Goal: Transaction & Acquisition: Purchase product/service

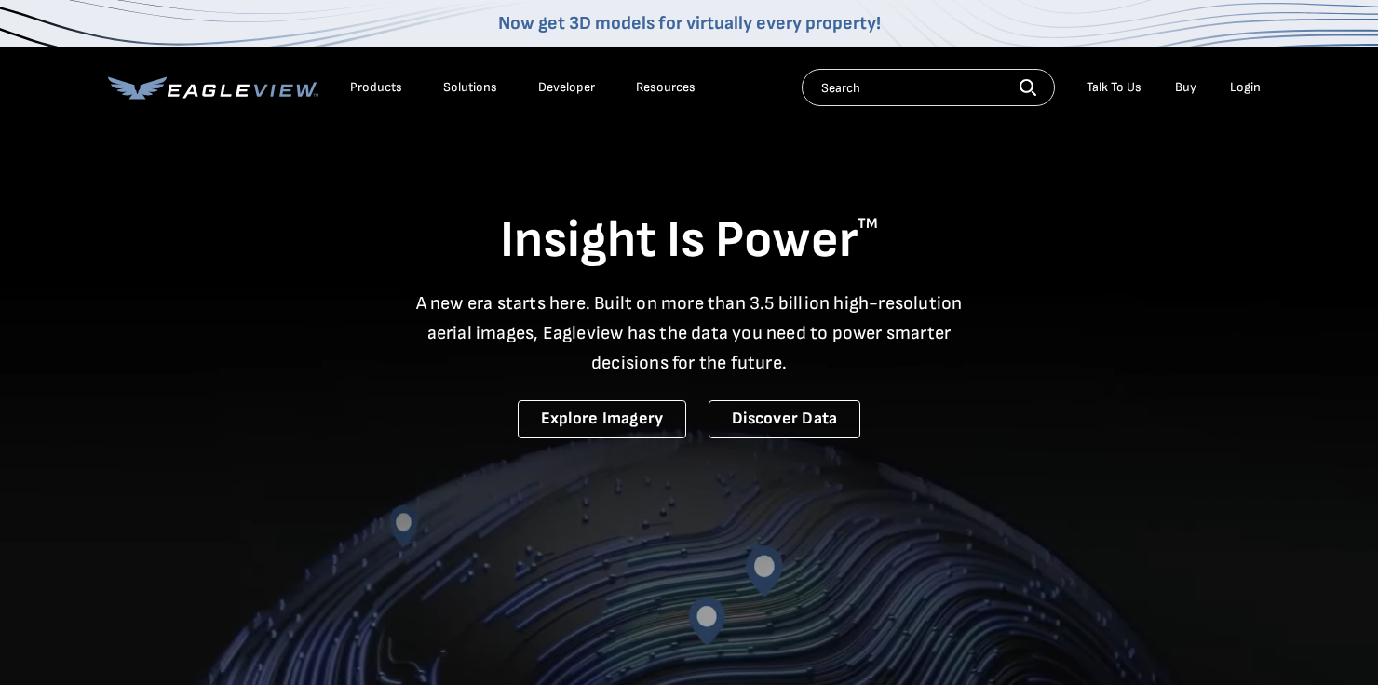
click at [1251, 88] on div "Login" at bounding box center [1245, 87] width 31 height 17
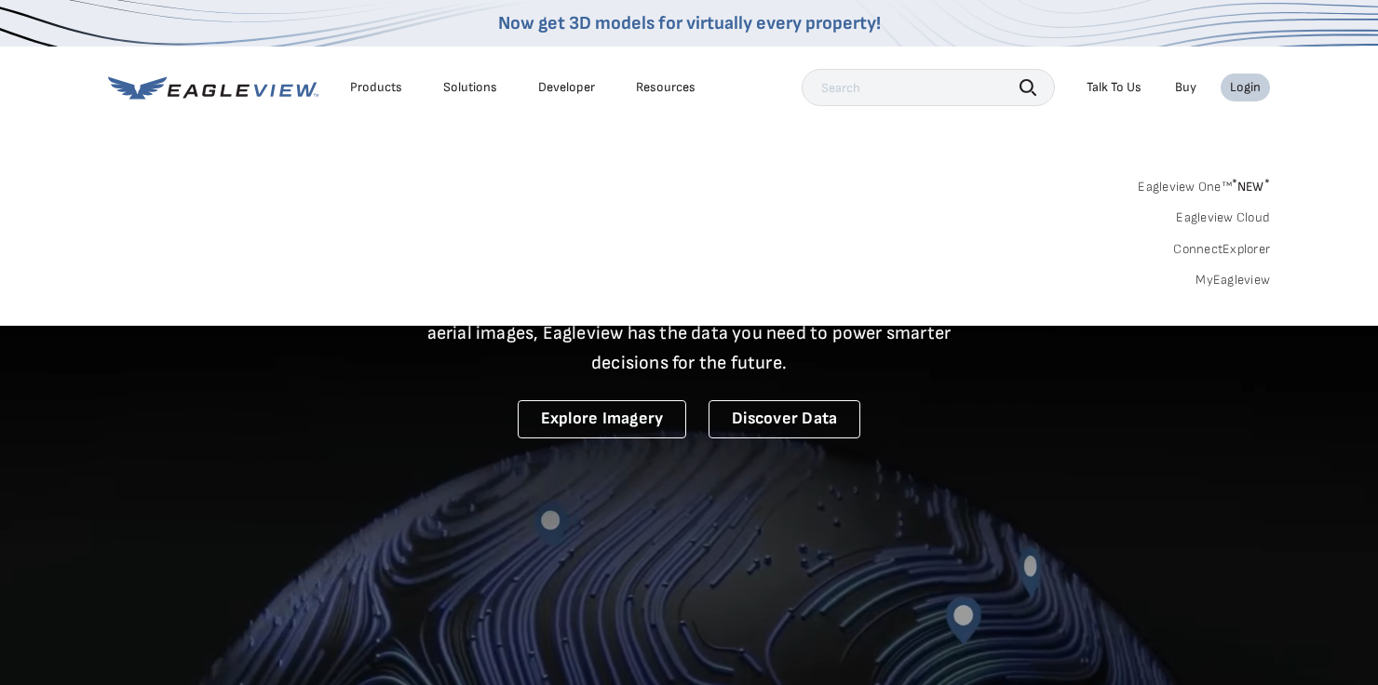
click at [1244, 88] on div "Login" at bounding box center [1245, 87] width 31 height 17
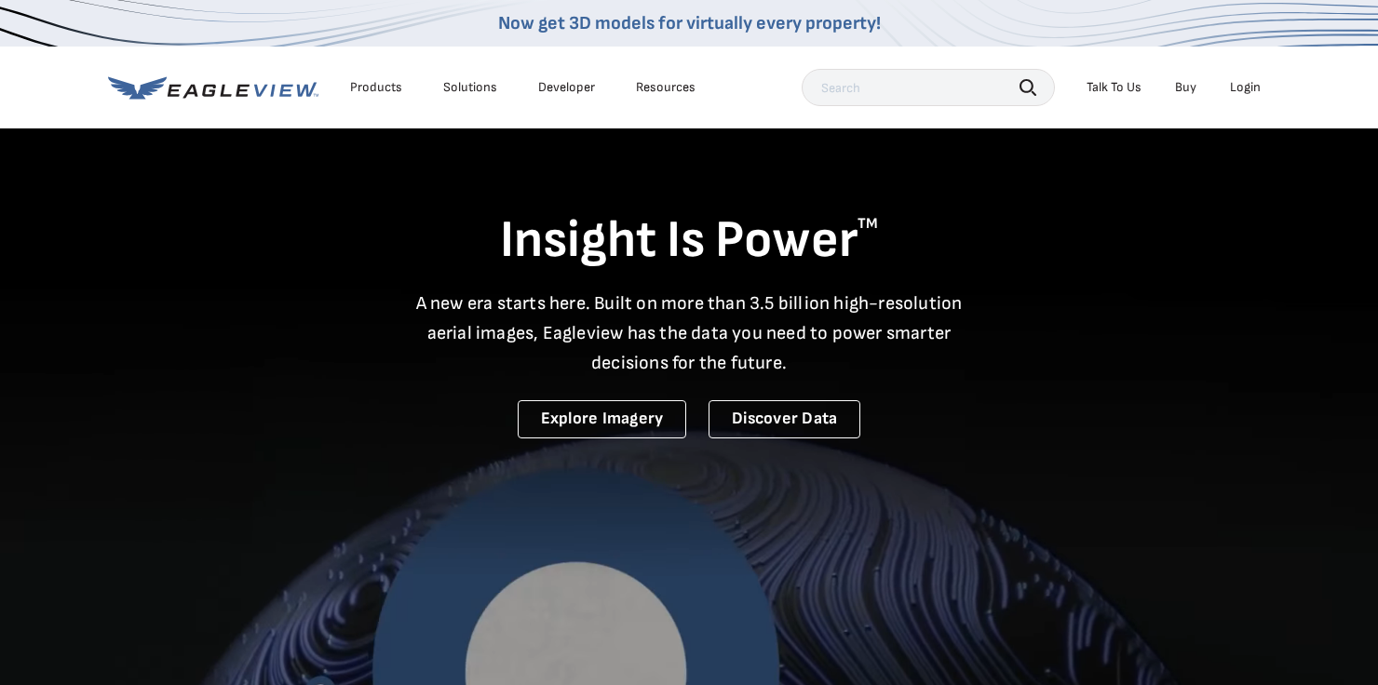
click at [1244, 88] on div "Login" at bounding box center [1245, 87] width 31 height 17
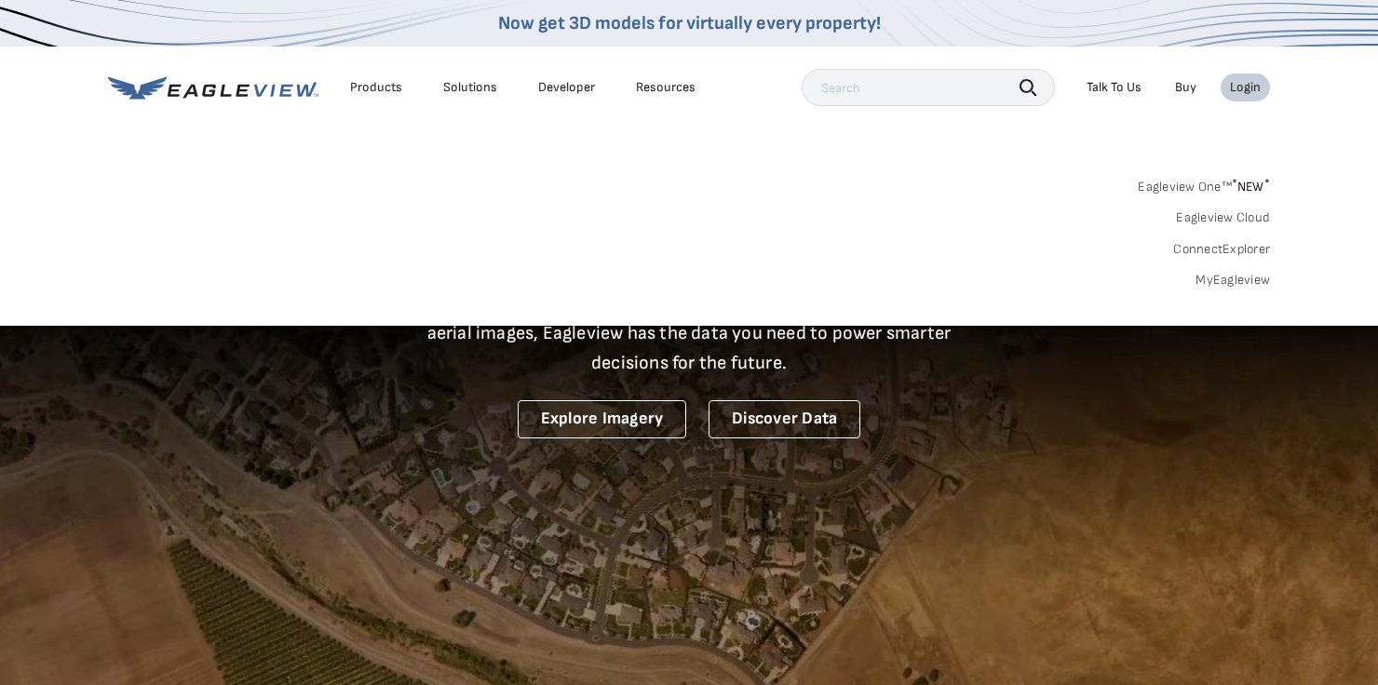
click at [370, 89] on div "Products" at bounding box center [376, 87] width 52 height 17
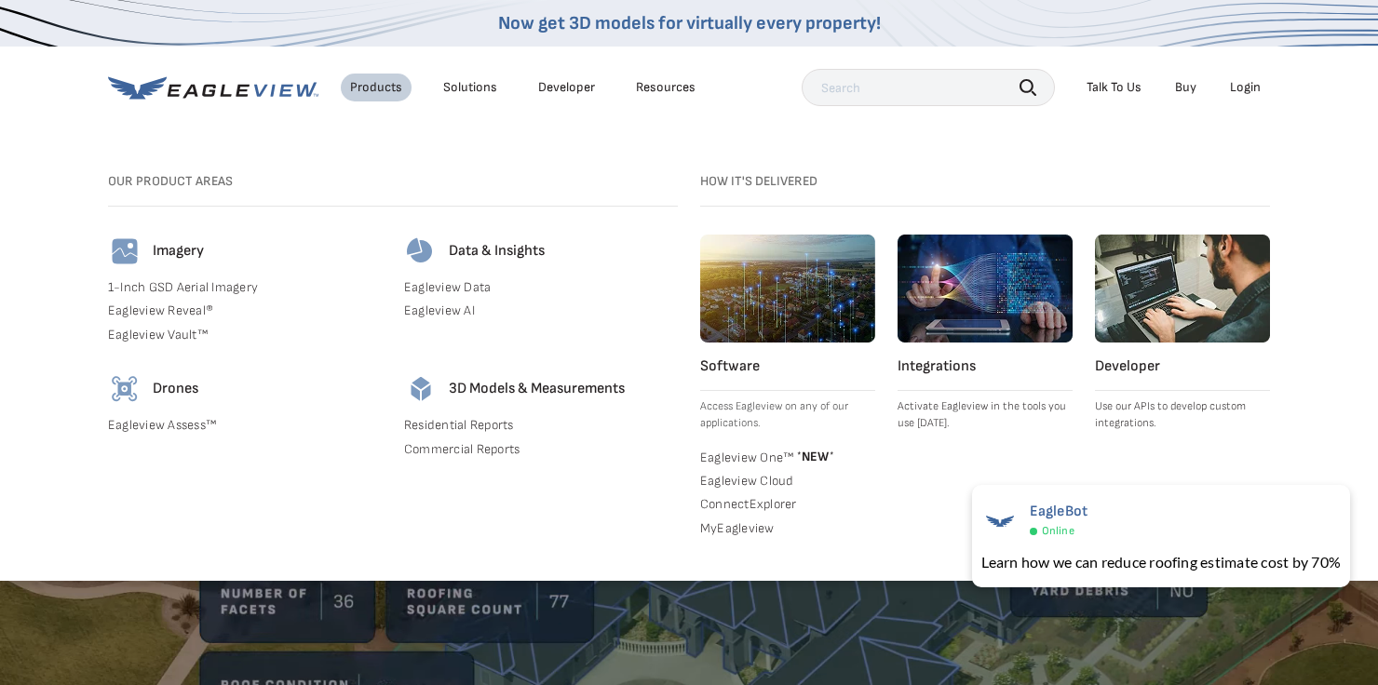
click at [439, 425] on link "Residential Reports" at bounding box center [541, 425] width 274 height 17
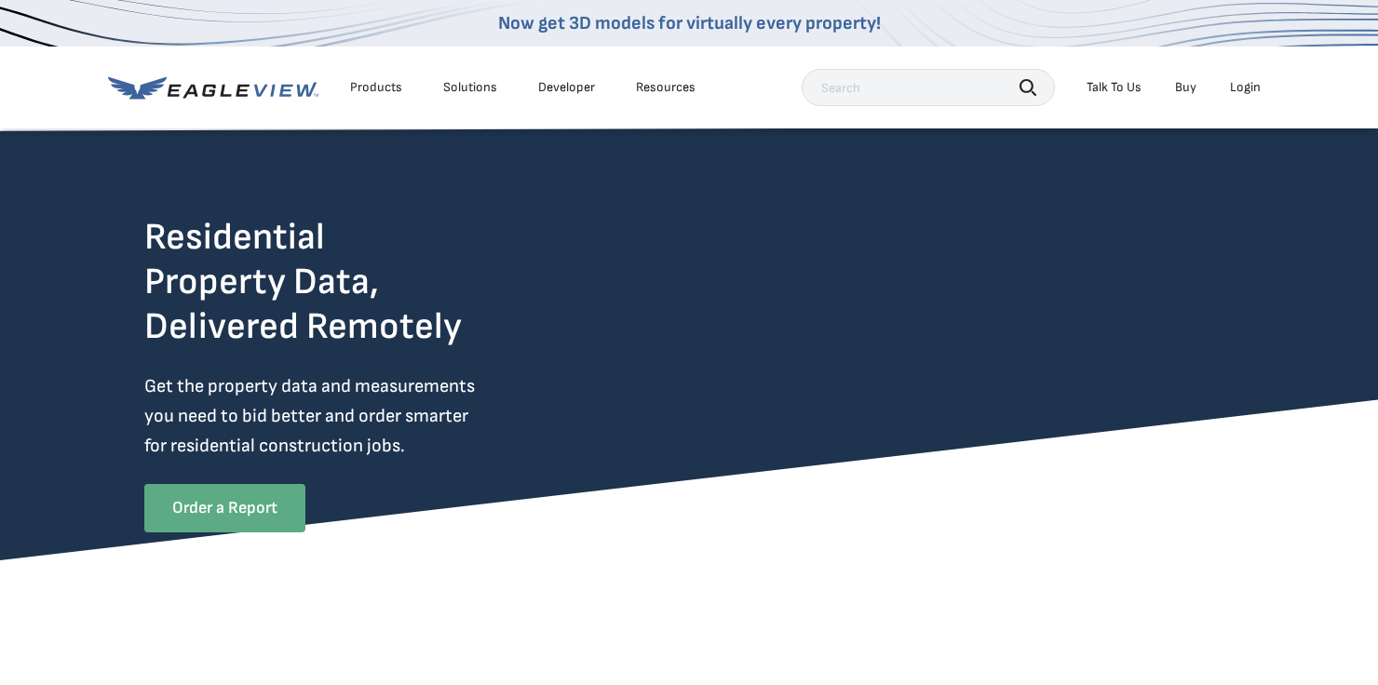
click at [237, 513] on link "Order a Report" at bounding box center [224, 508] width 161 height 48
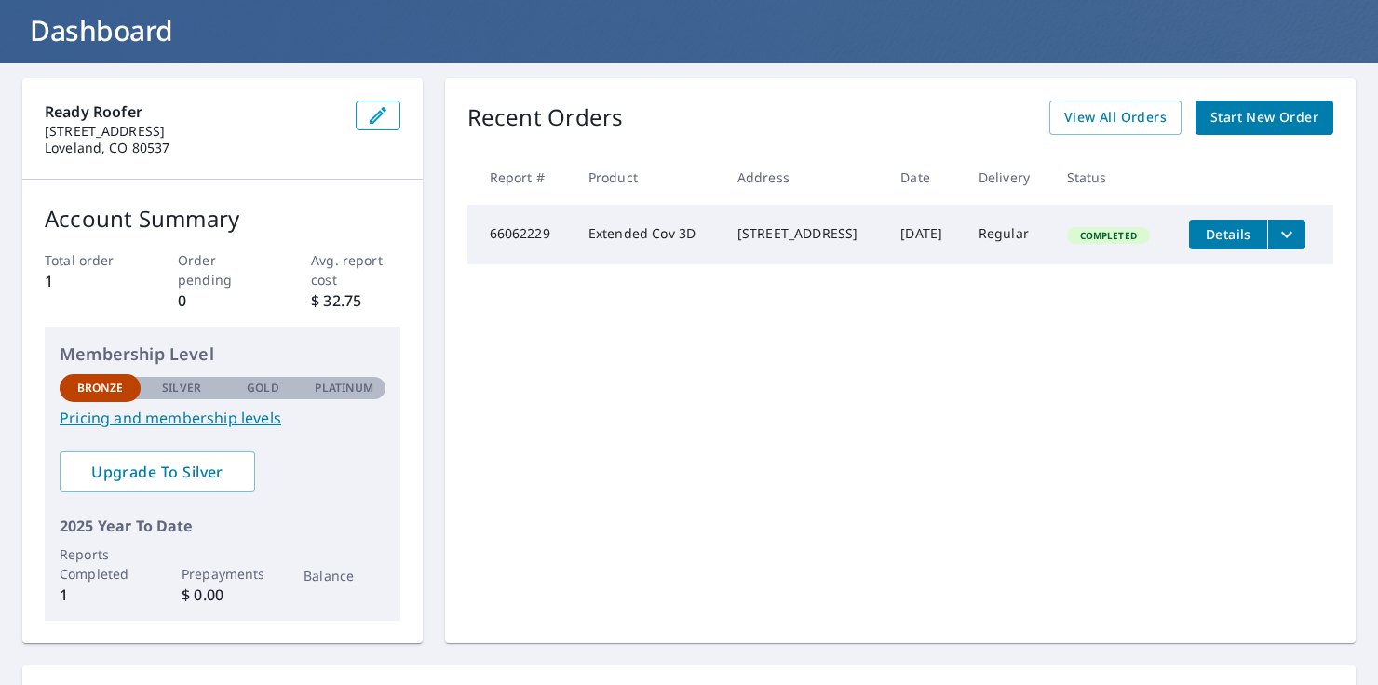
scroll to position [111, 0]
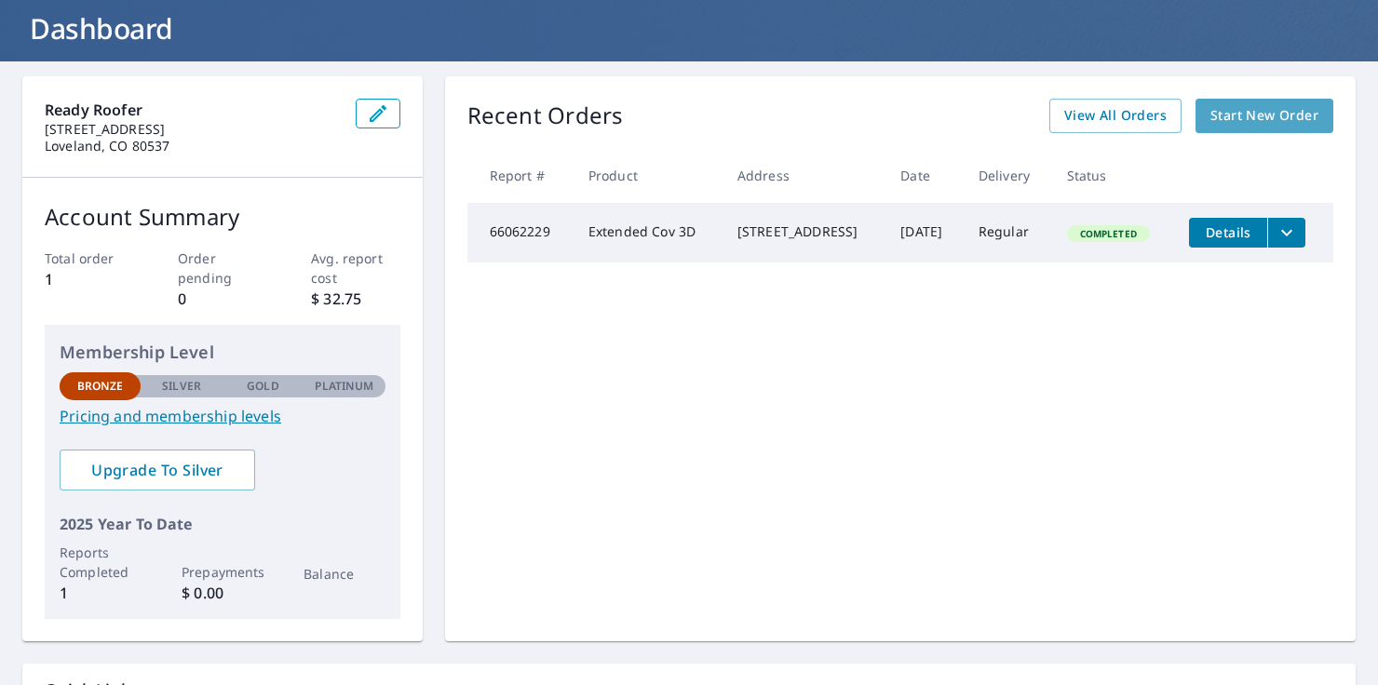
click at [1233, 113] on span "Start New Order" at bounding box center [1264, 115] width 108 height 23
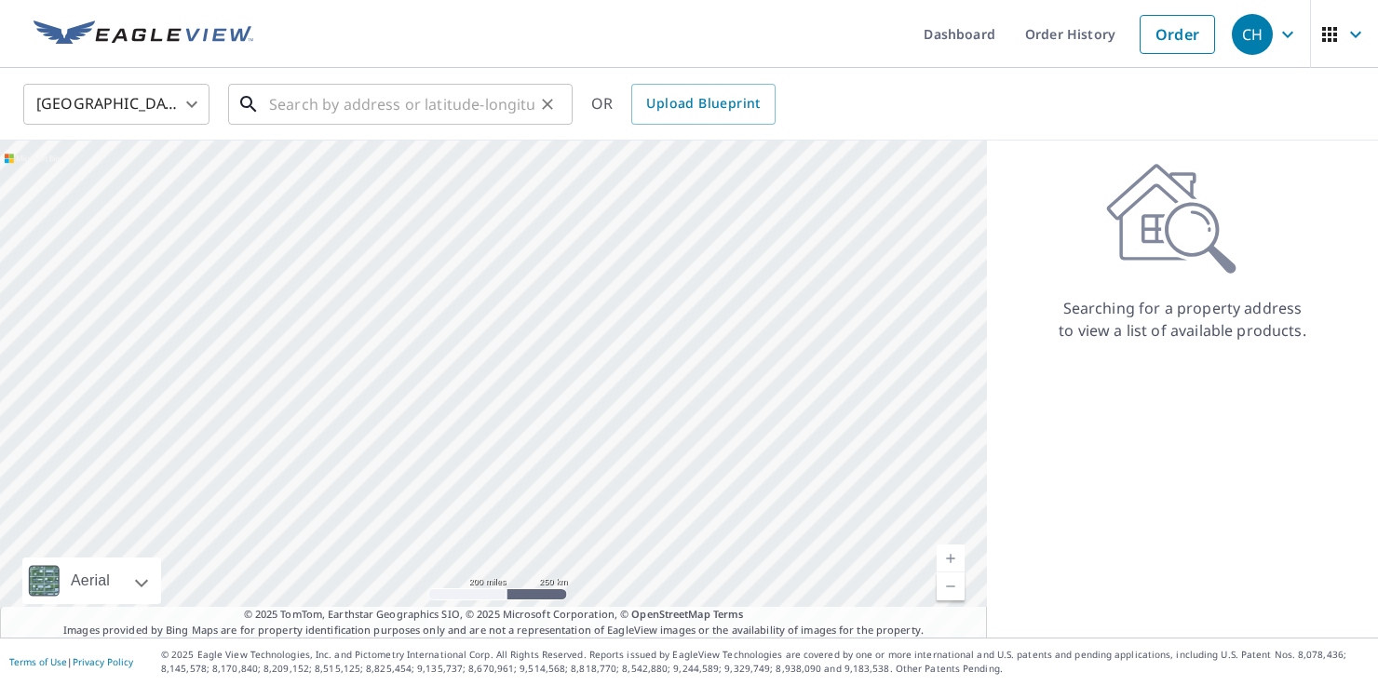
click at [395, 110] on input "text" at bounding box center [401, 104] width 265 height 52
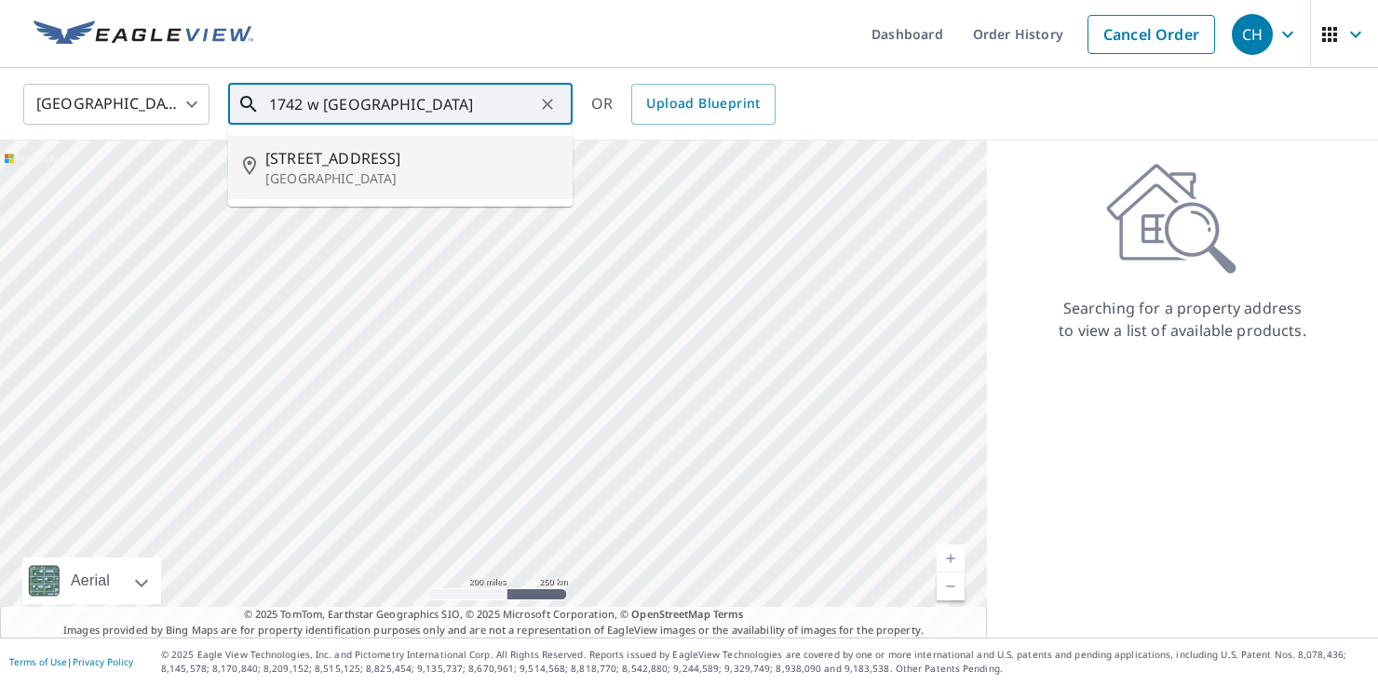
click at [331, 154] on span "[STREET_ADDRESS]" at bounding box center [411, 158] width 292 height 22
type input "[STREET_ADDRESS]"
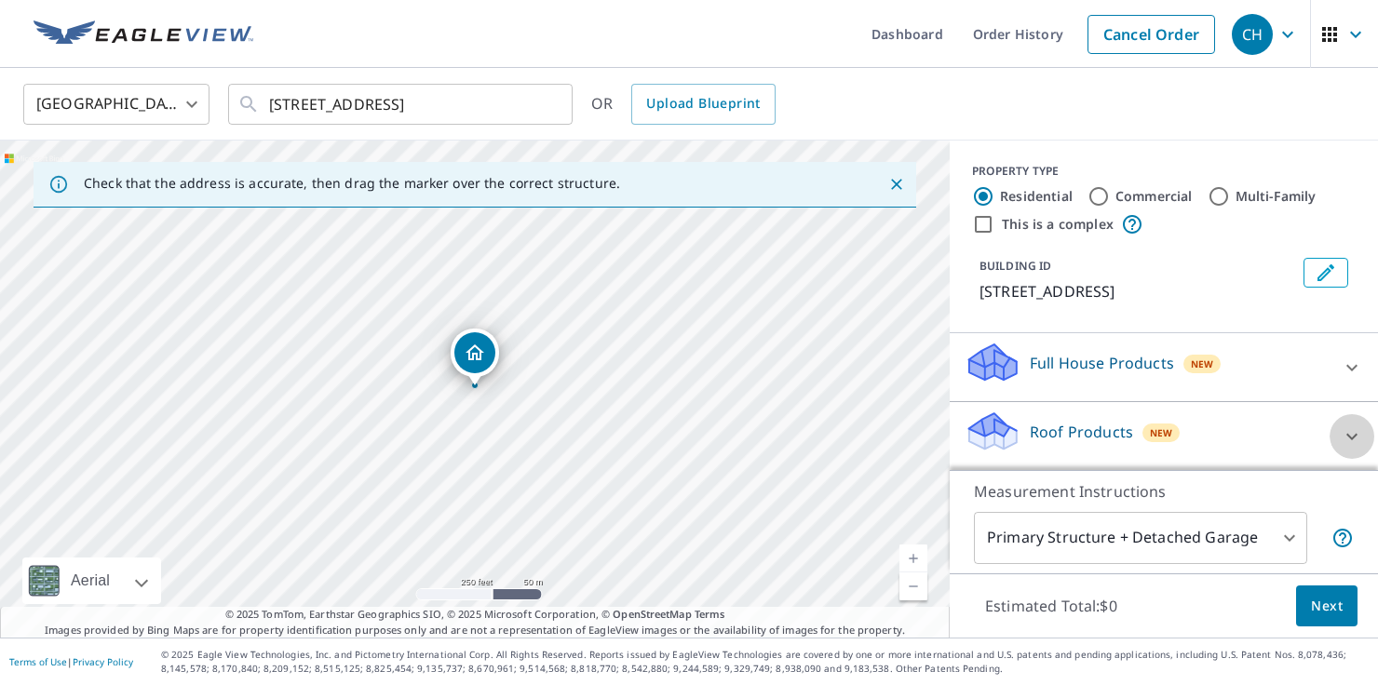
click at [1351, 433] on icon at bounding box center [1351, 436] width 22 height 22
click at [1080, 432] on p "Roof Products" at bounding box center [1080, 432] width 103 height 22
click at [1319, 602] on span "Next" at bounding box center [1327, 606] width 32 height 23
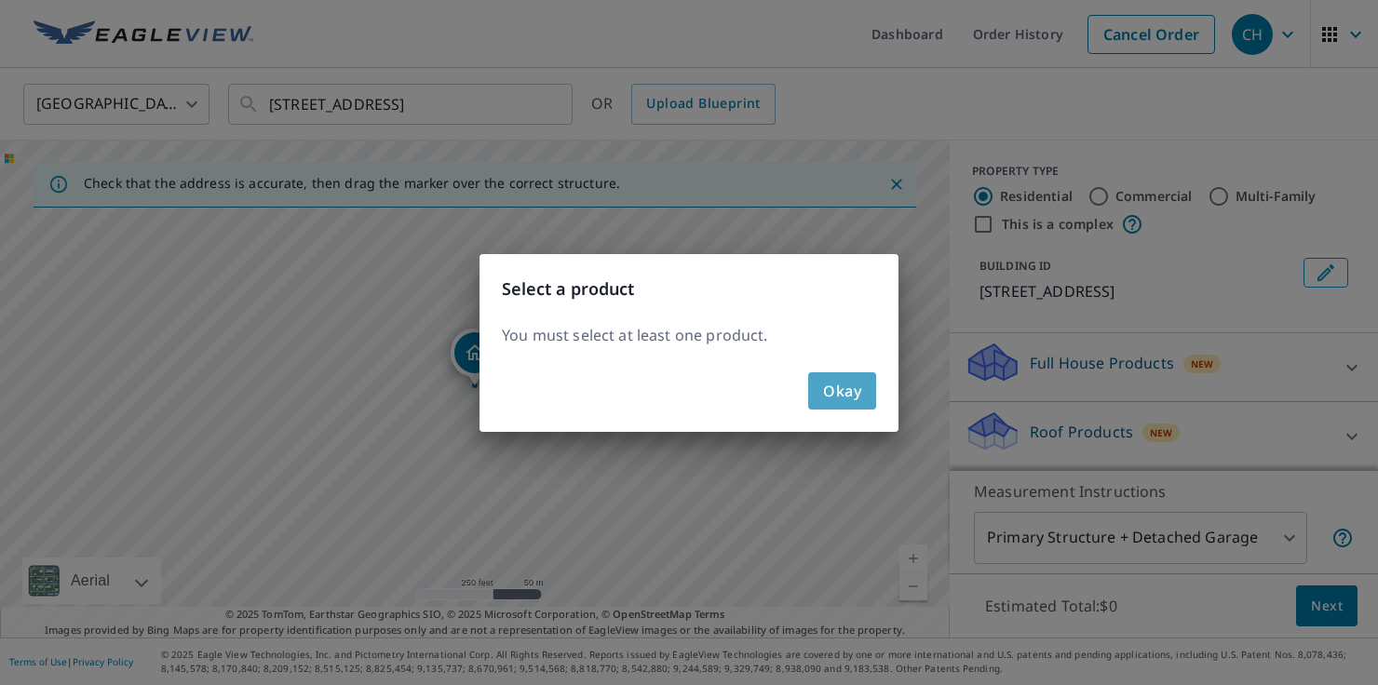
click at [846, 401] on span "Okay" at bounding box center [842, 391] width 38 height 26
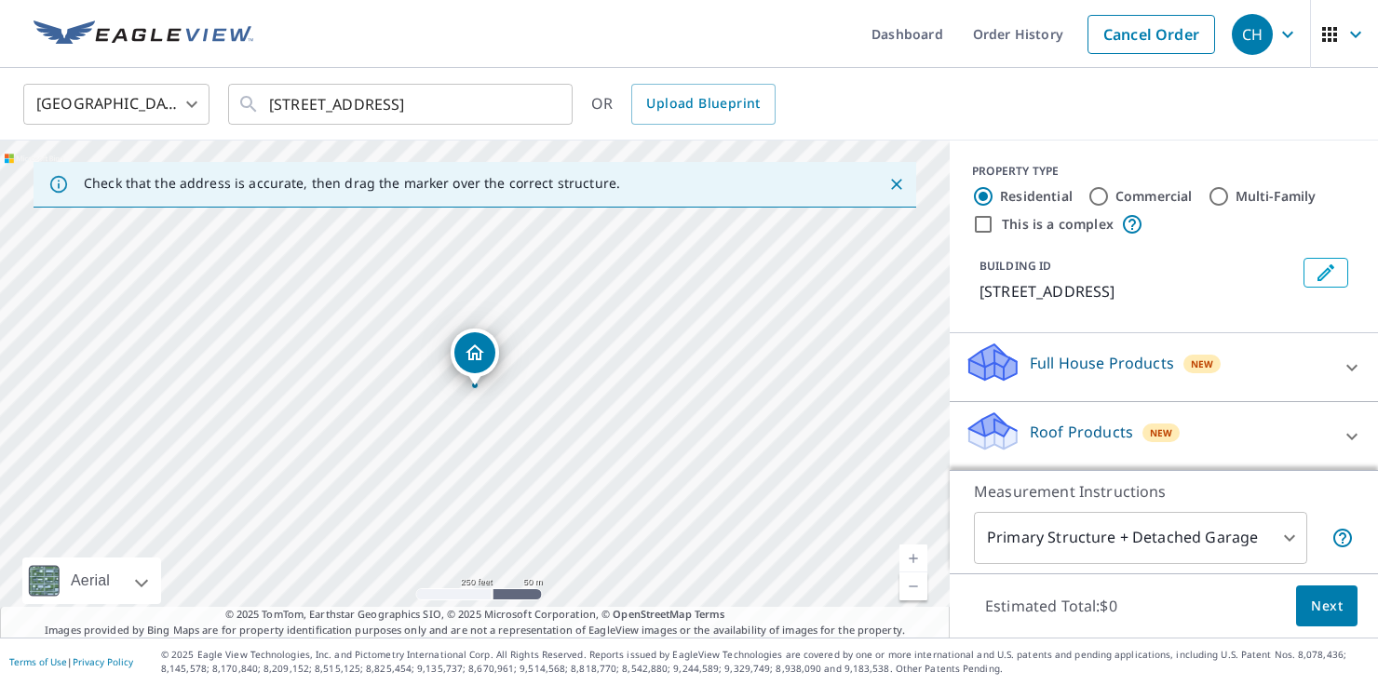
click at [1275, 541] on body "CH CH Dashboard Order History Cancel Order CH [GEOGRAPHIC_DATA] [GEOGRAPHIC_DAT…" at bounding box center [689, 342] width 1378 height 685
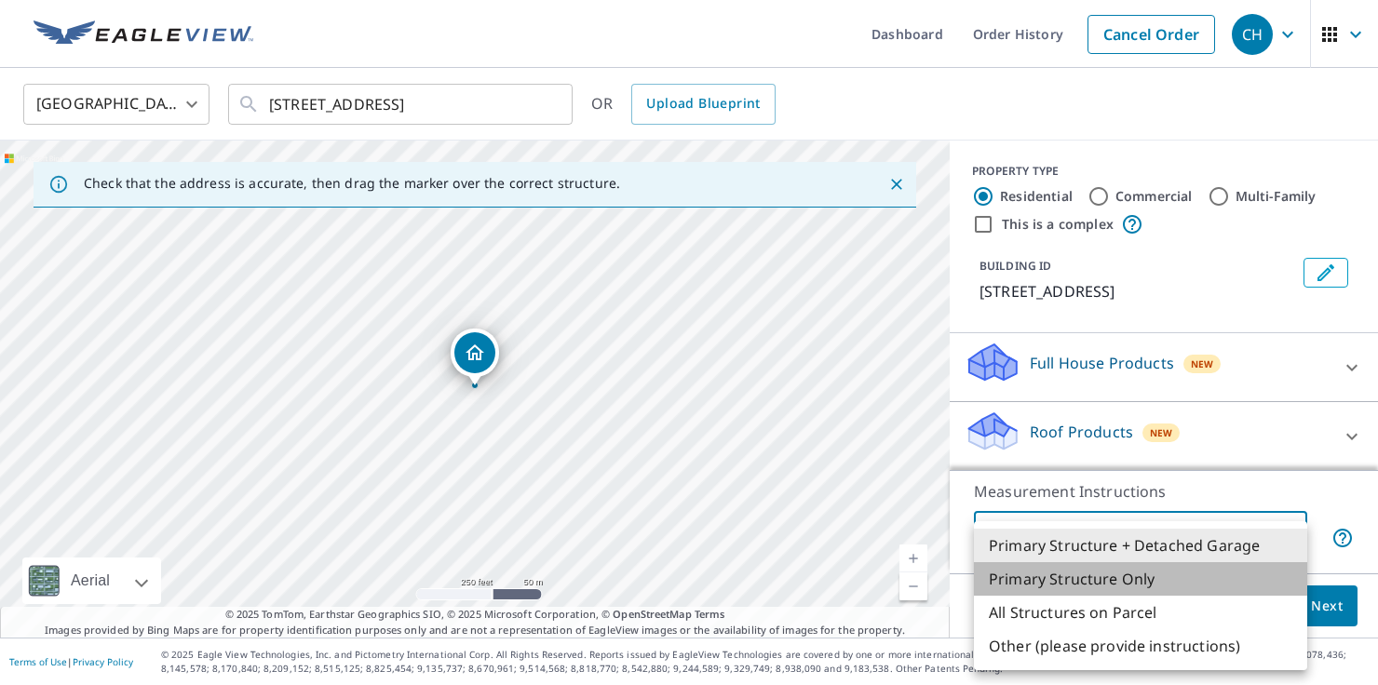
click at [1109, 577] on li "Primary Structure Only" at bounding box center [1140, 579] width 333 height 34
type input "2"
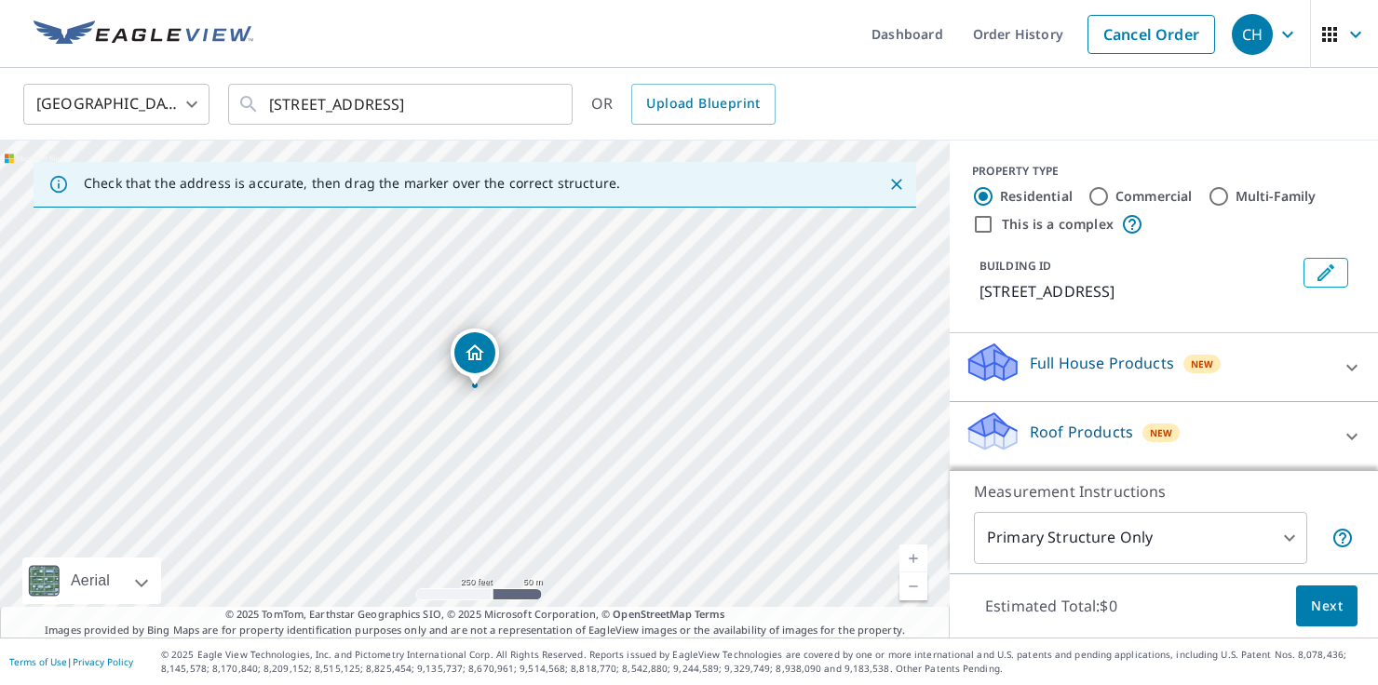
click at [1065, 430] on p "Roof Products" at bounding box center [1080, 432] width 103 height 22
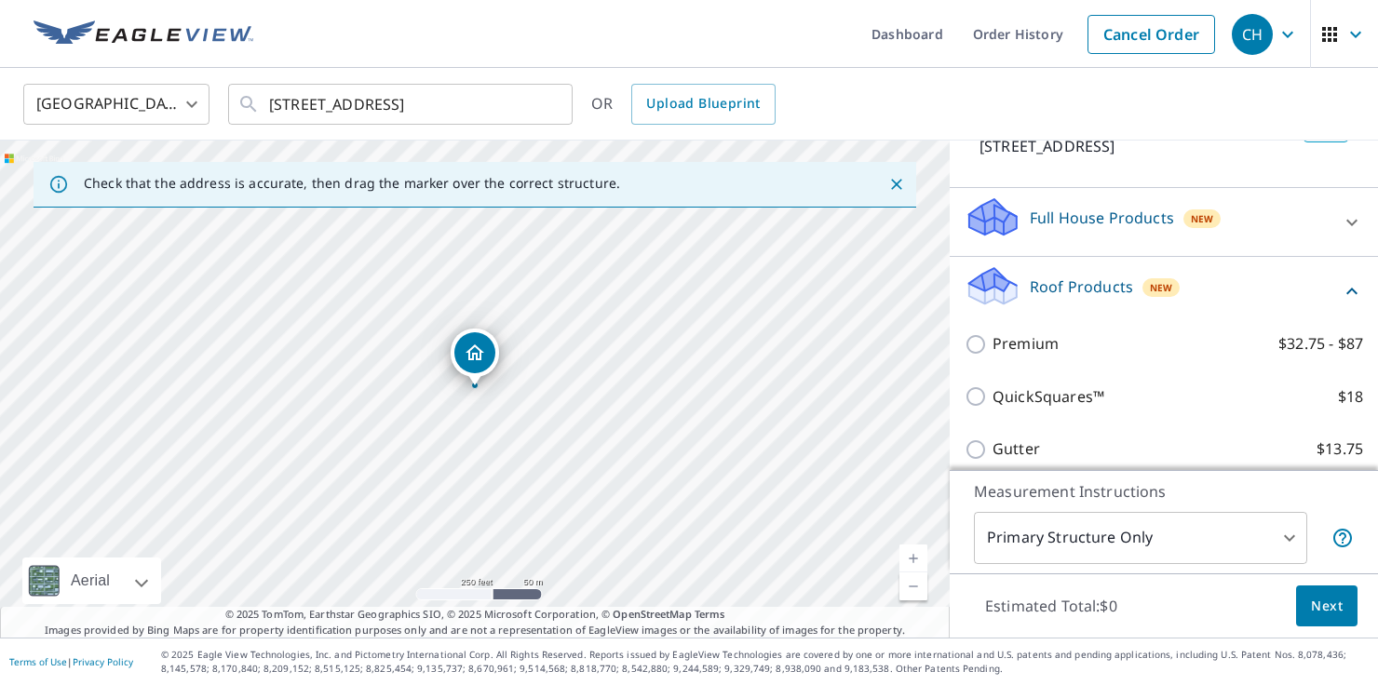
scroll to position [141, 0]
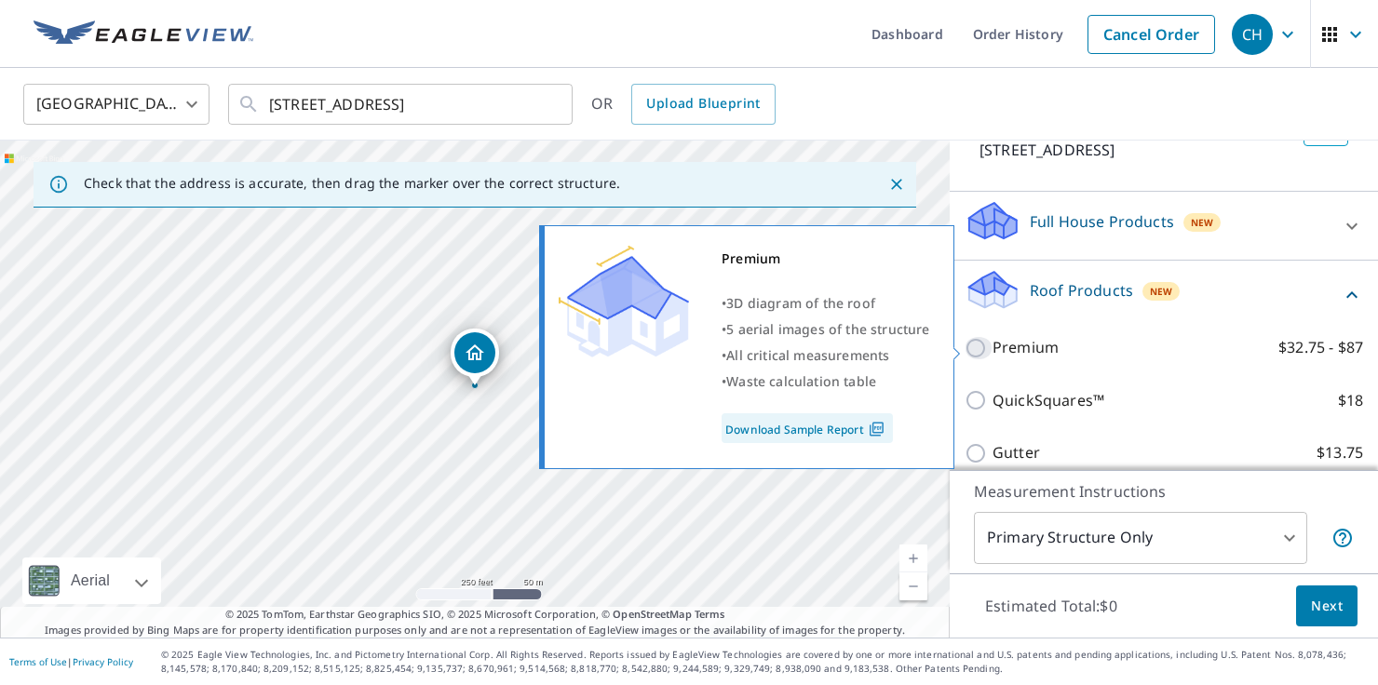
click at [976, 344] on input "Premium $32.75 - $87" at bounding box center [978, 348] width 28 height 22
checkbox input "true"
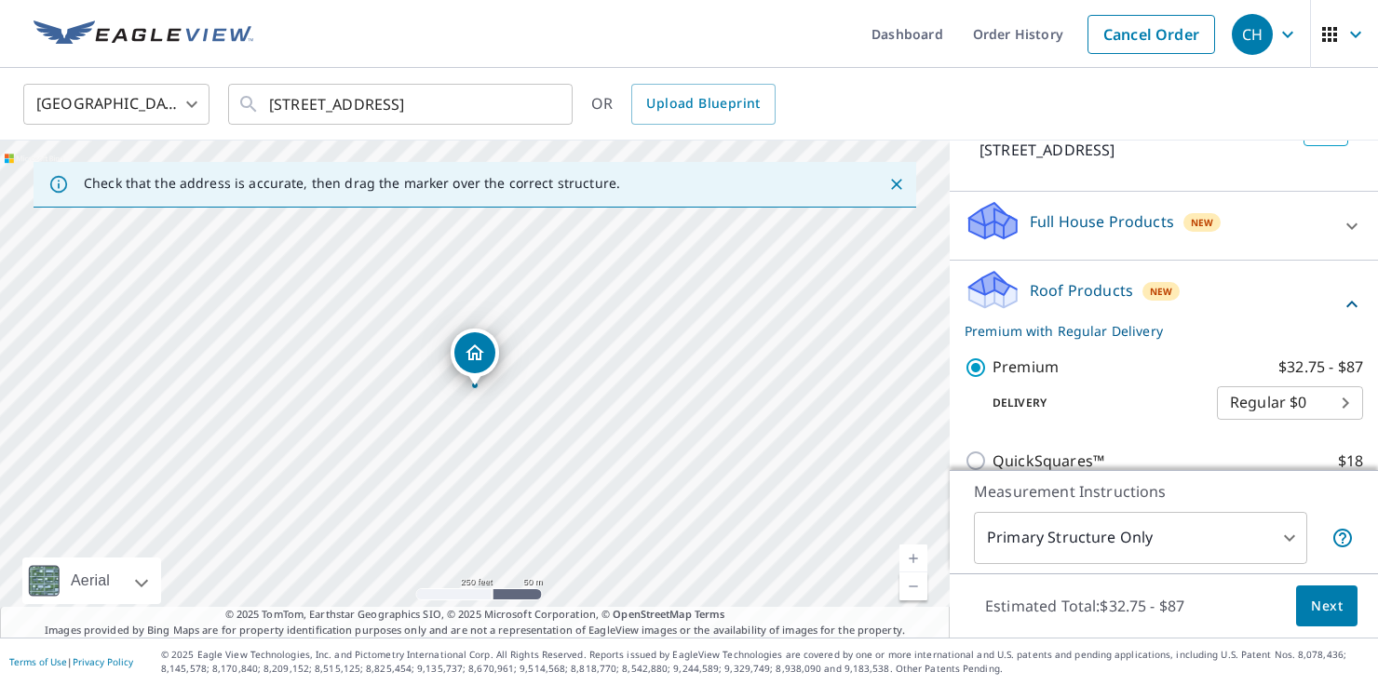
click at [1341, 402] on body "CH CH Dashboard Order History Cancel Order CH [GEOGRAPHIC_DATA] [GEOGRAPHIC_DAT…" at bounding box center [689, 342] width 1378 height 685
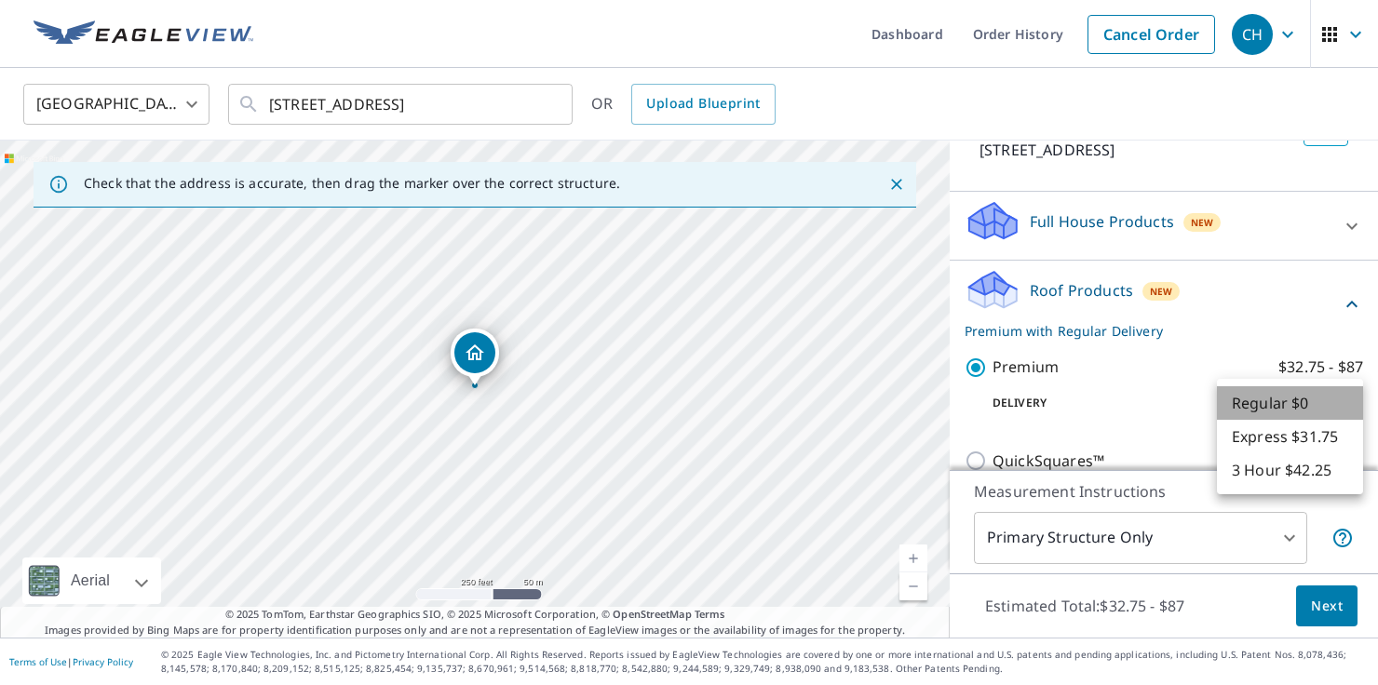
click at [1324, 399] on li "Regular $0" at bounding box center [1290, 403] width 146 height 34
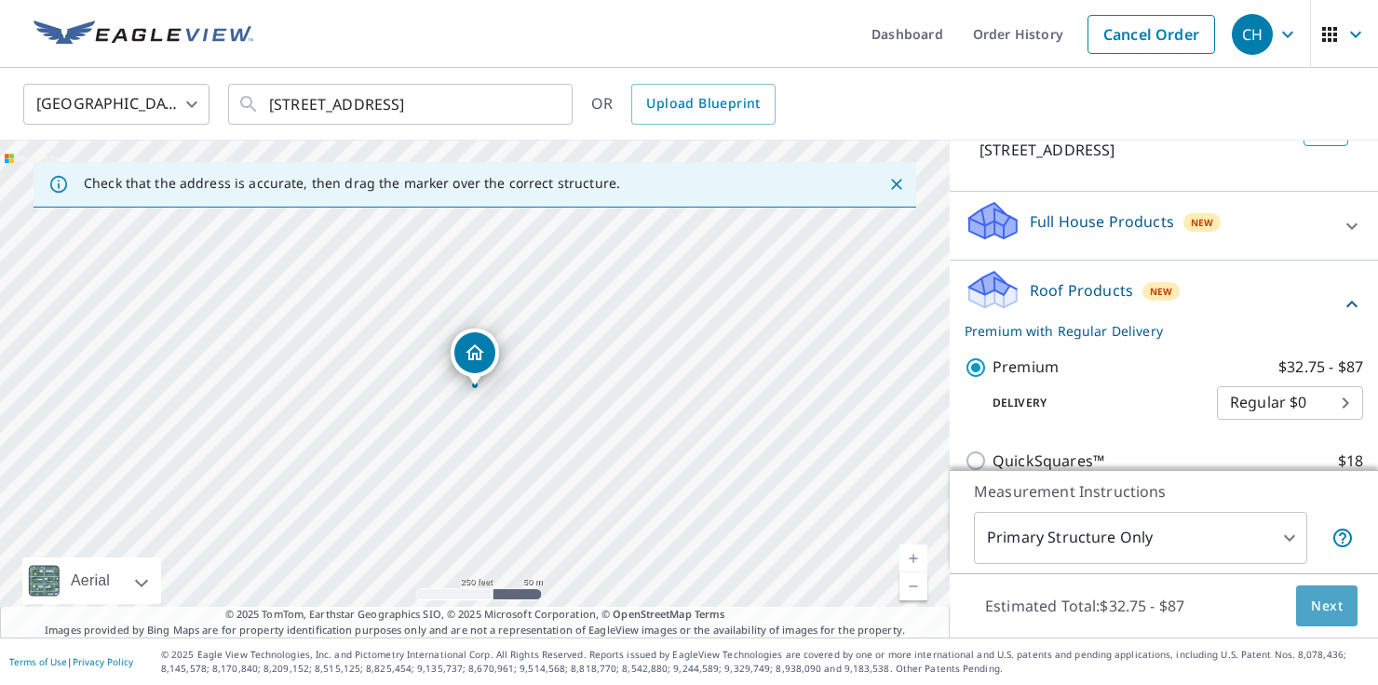
click at [1330, 598] on span "Next" at bounding box center [1327, 606] width 32 height 23
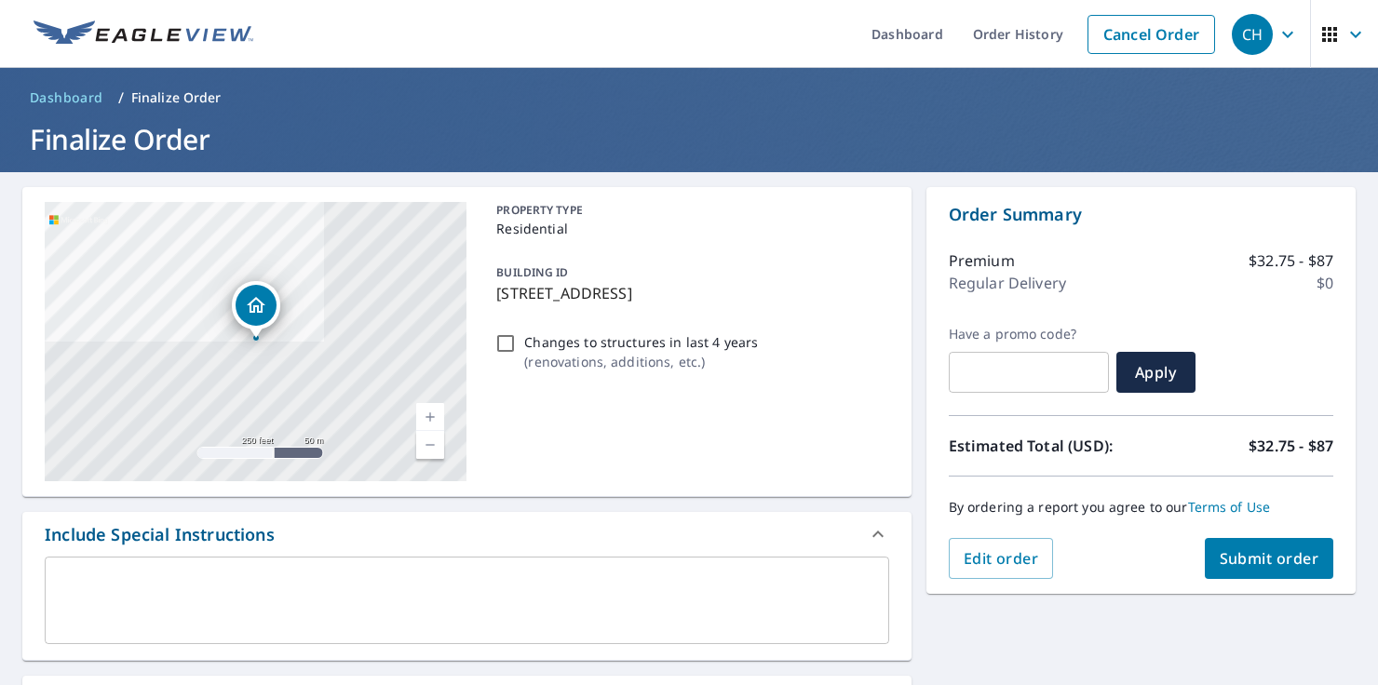
click at [1266, 557] on span "Submit order" at bounding box center [1269, 558] width 100 height 20
click at [1263, 556] on span "Submit order" at bounding box center [1269, 558] width 100 height 20
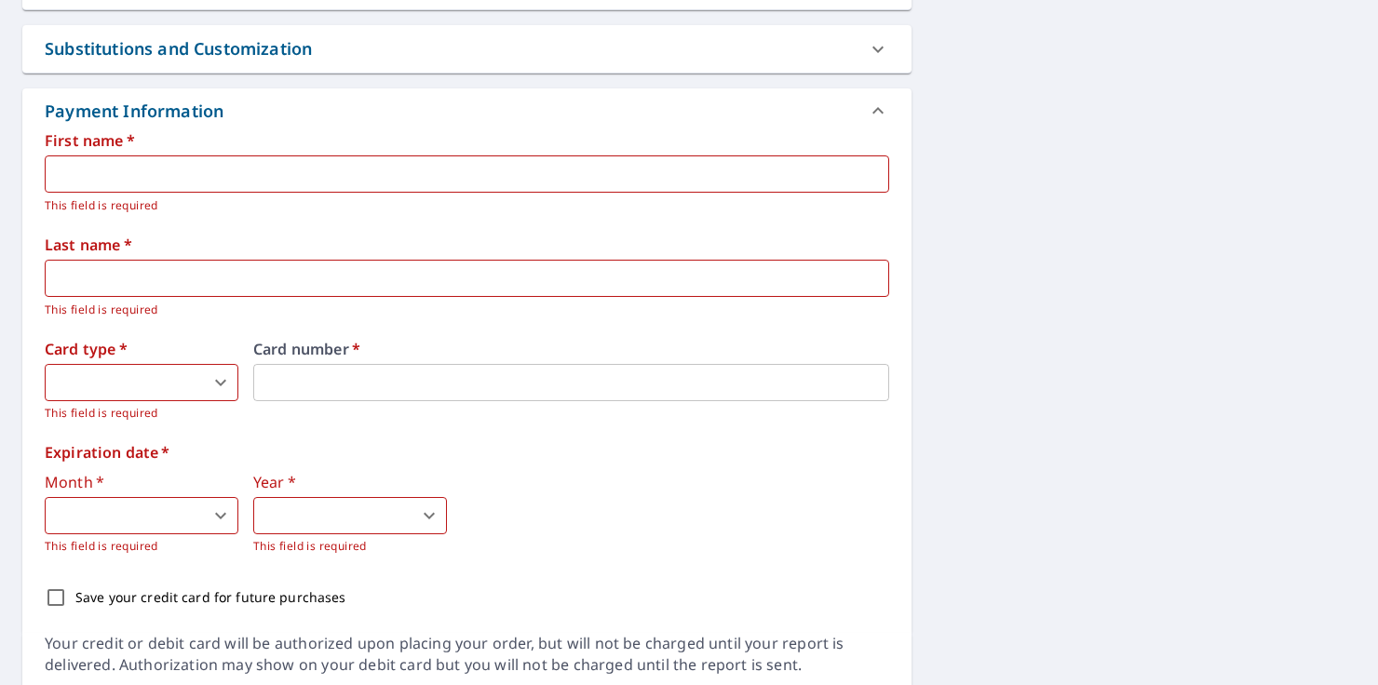
scroll to position [798, 0]
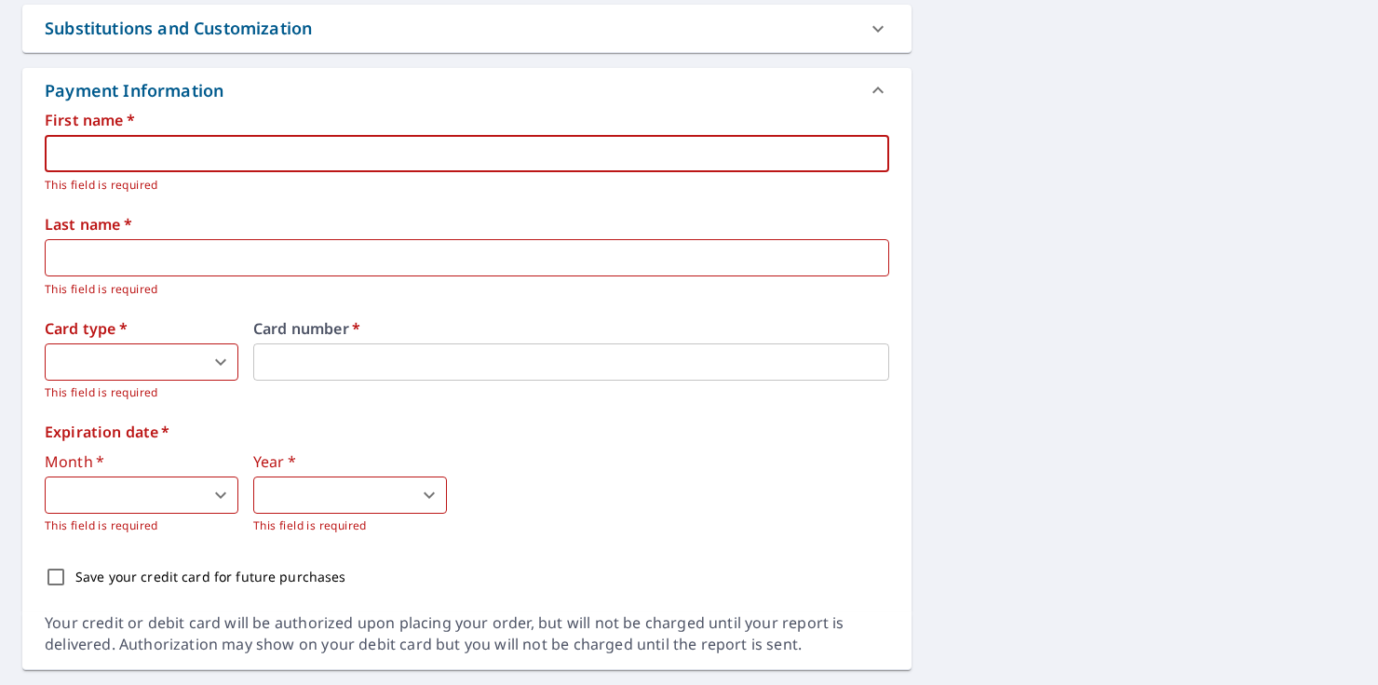
click at [226, 152] on input "text" at bounding box center [467, 153] width 844 height 37
type input "[PERSON_NAME]"
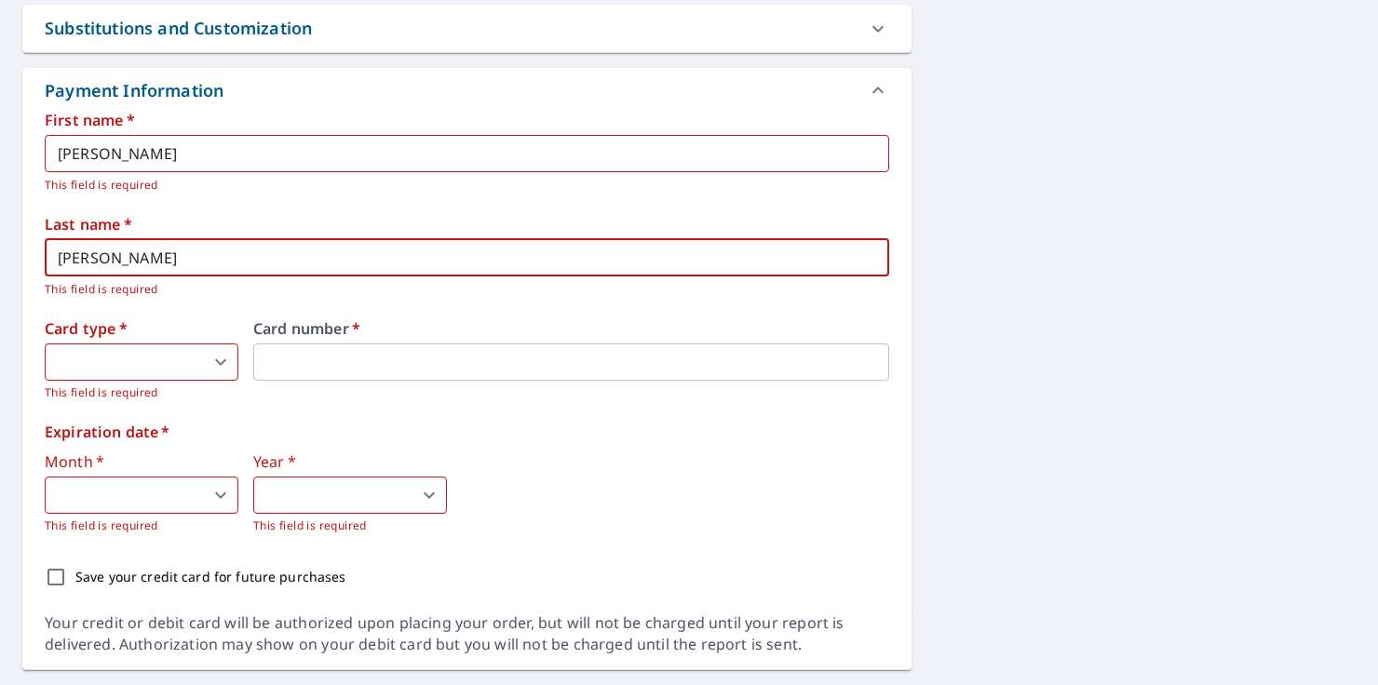
type input "[PERSON_NAME]"
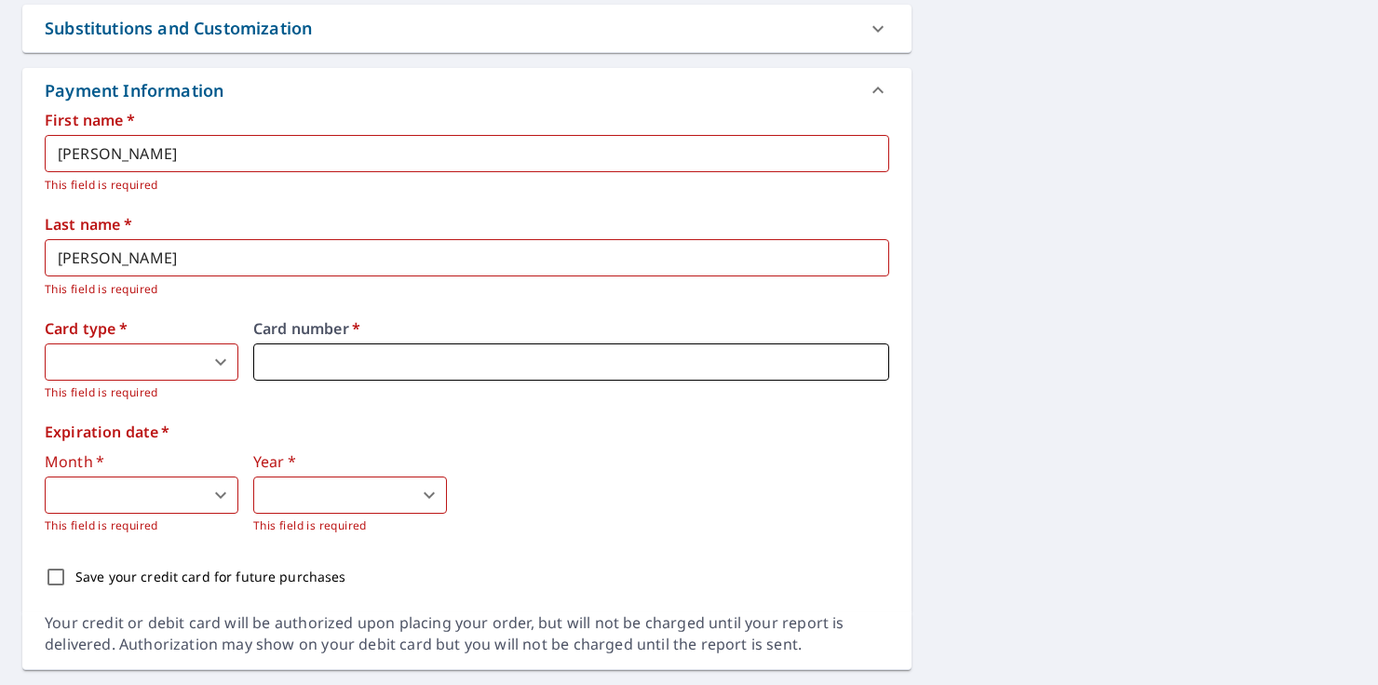
type input "2"
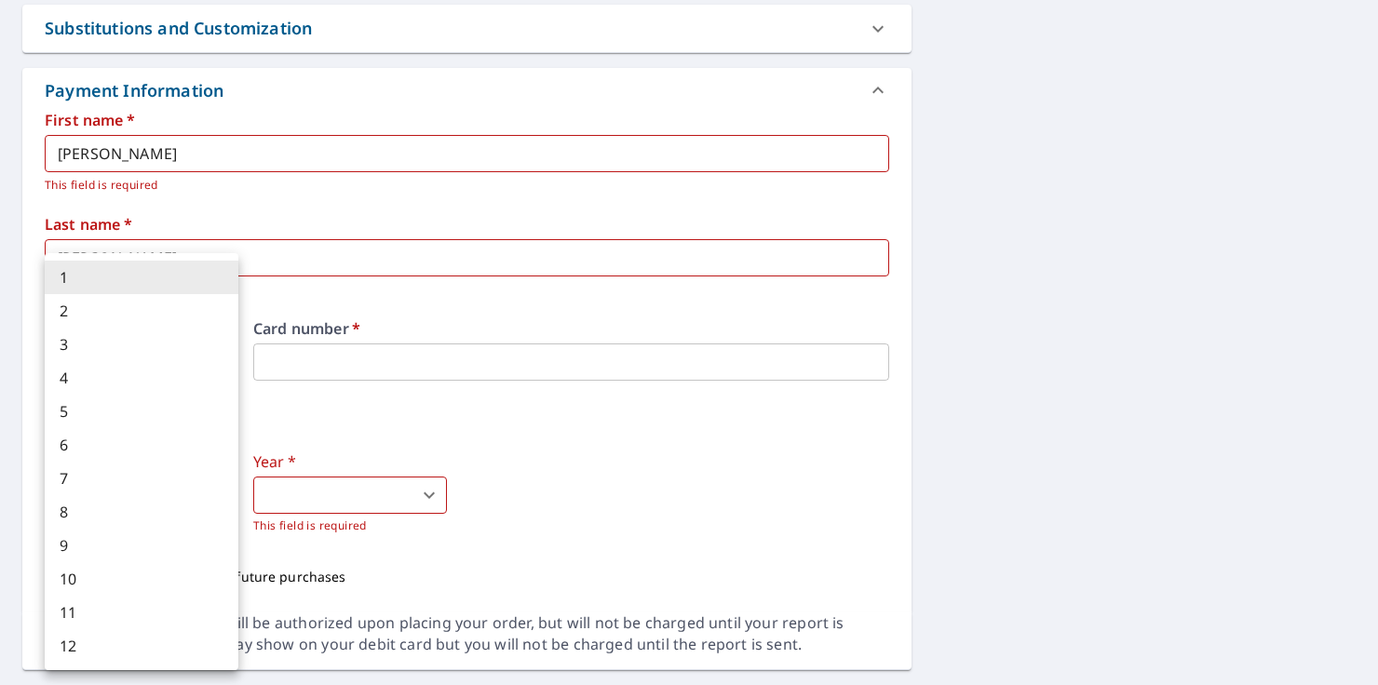
click at [231, 497] on body "CH CH Dashboard Order History Cancel Order CH Dashboard / Finalize Order Finali…" at bounding box center [689, 342] width 1378 height 685
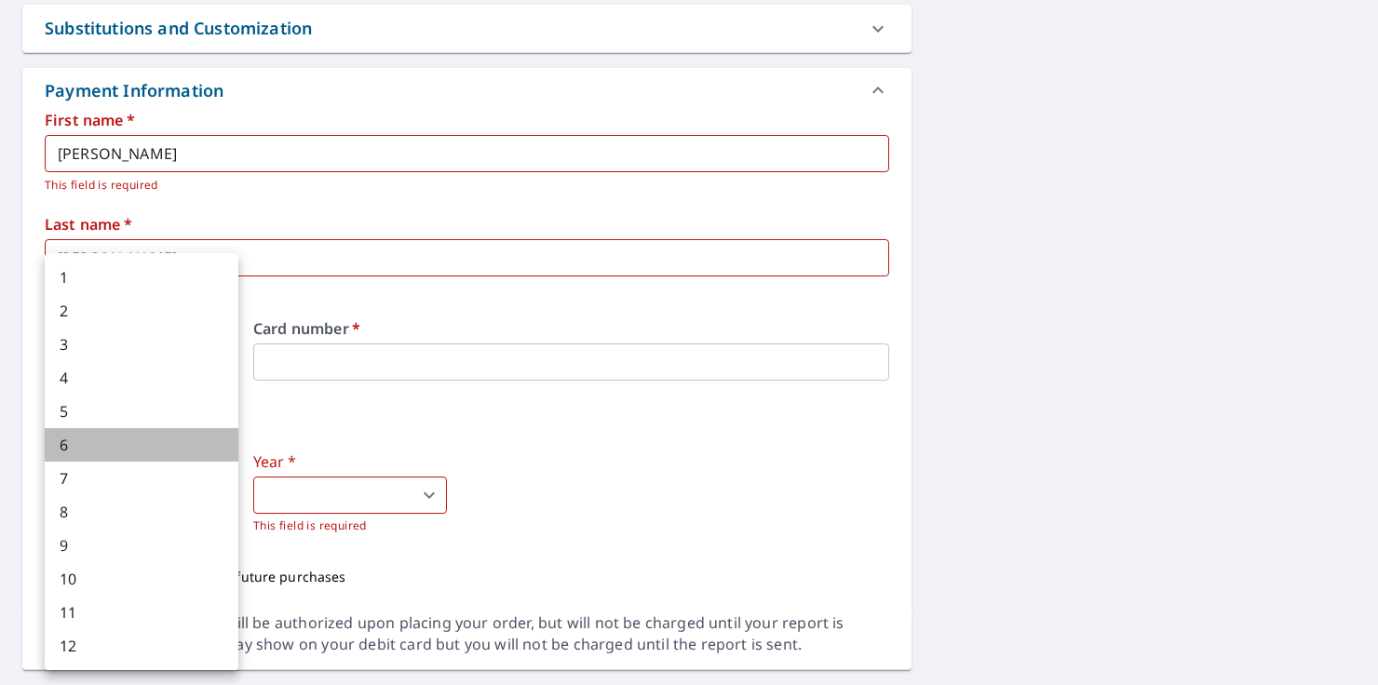
click at [92, 450] on li "6" at bounding box center [142, 445] width 194 height 34
type input "6"
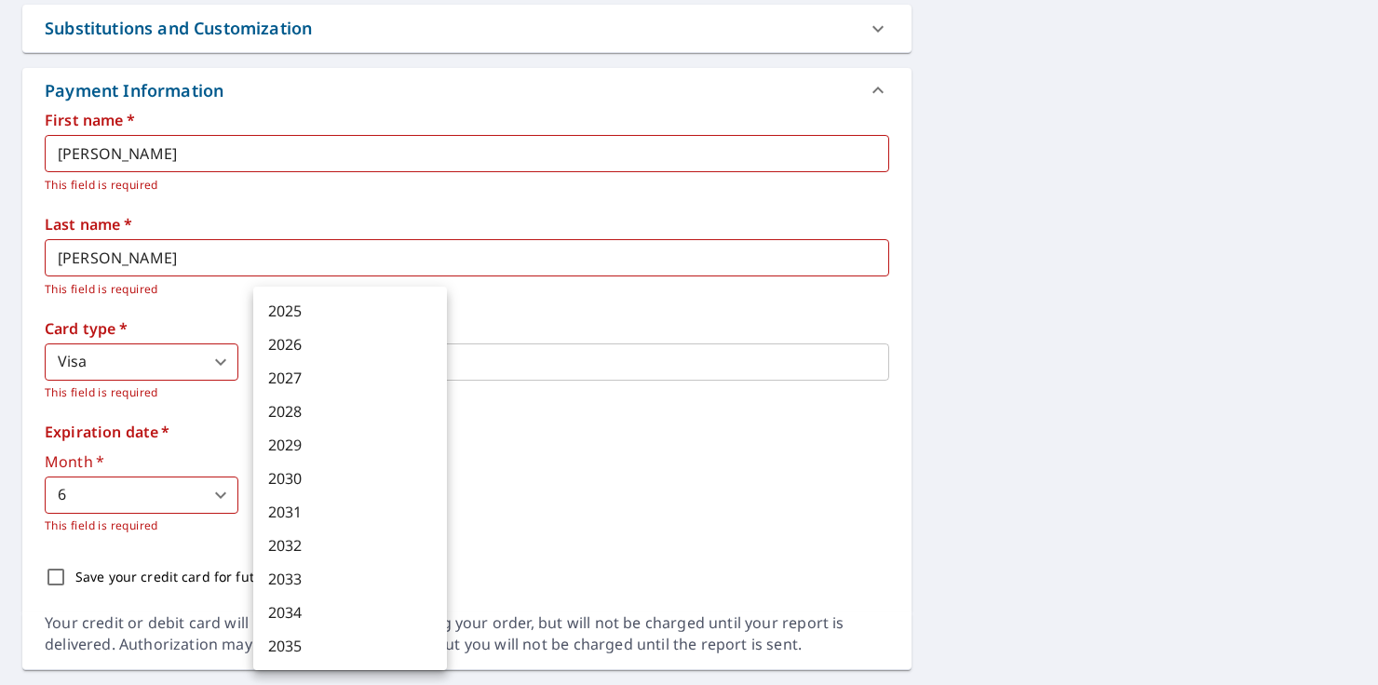
click at [346, 502] on body "CH CH Dashboard Order History Cancel Order CH Dashboard / Finalize Order Finali…" at bounding box center [689, 342] width 1378 height 685
click at [317, 479] on li "2030" at bounding box center [350, 479] width 194 height 34
type input "2030"
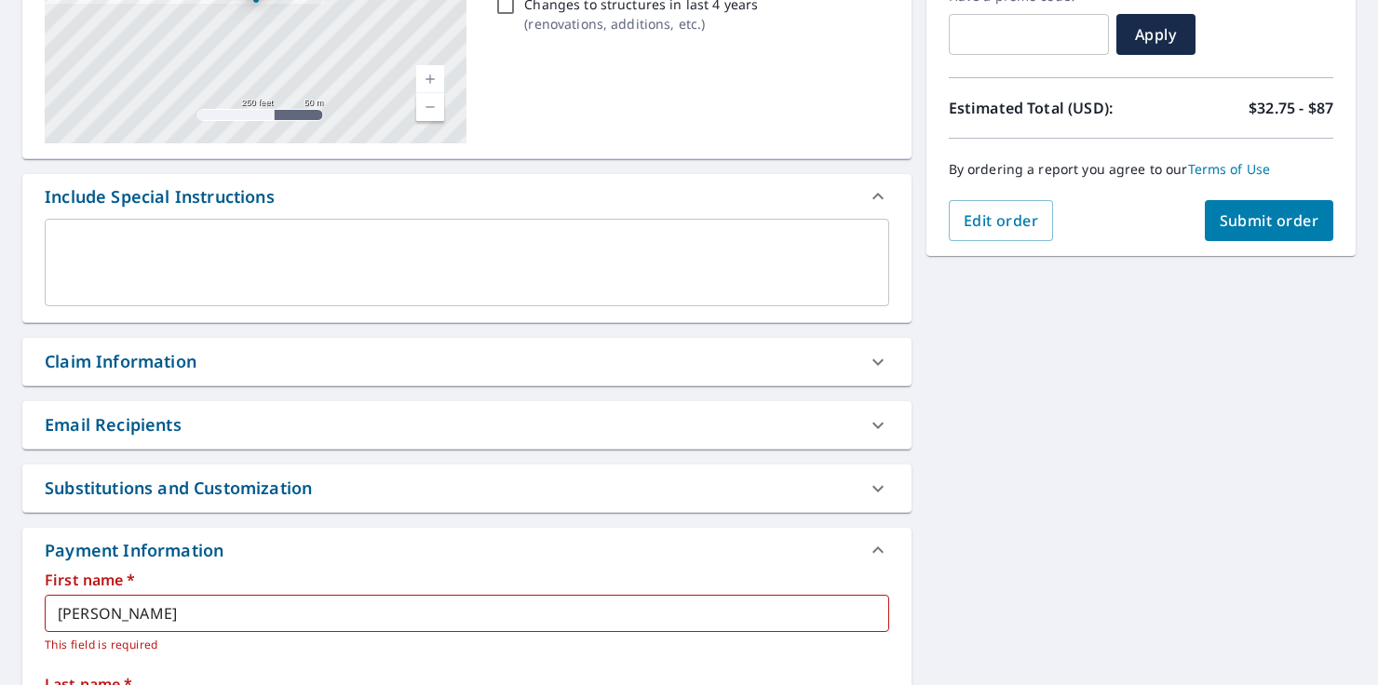
scroll to position [315, 0]
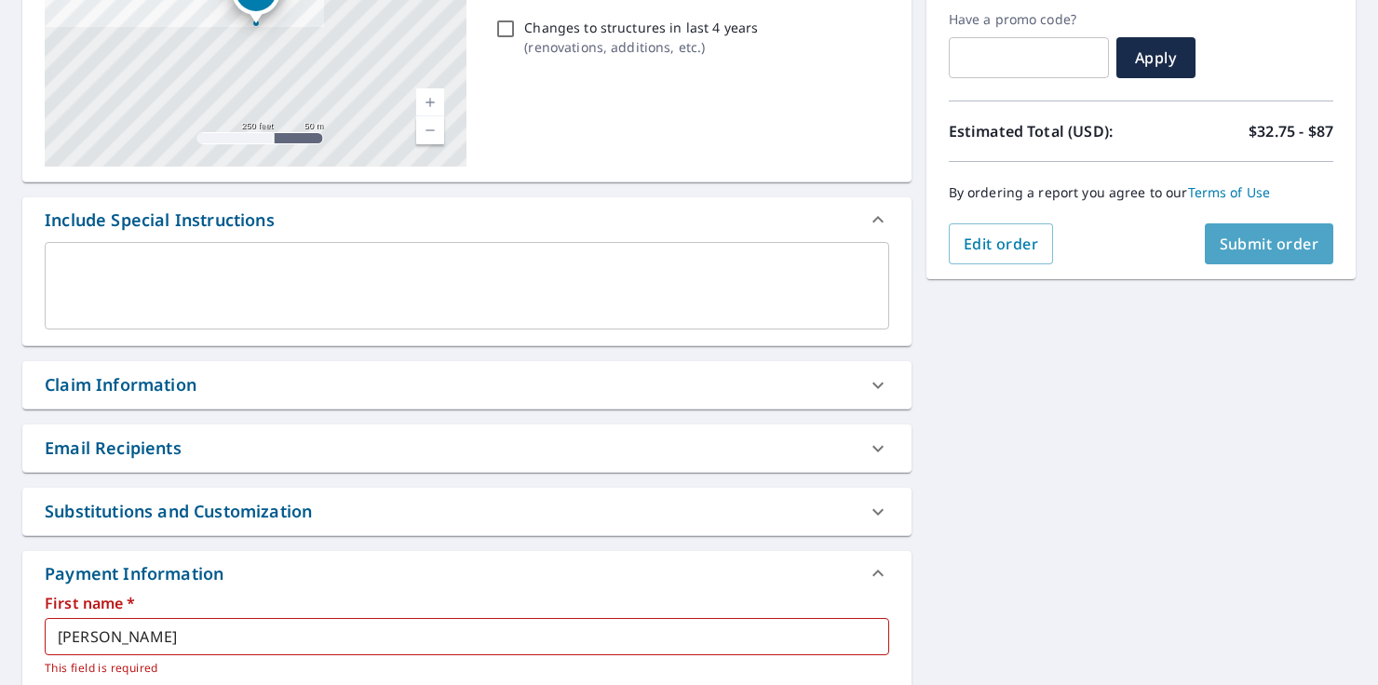
click at [1234, 234] on span "Submit order" at bounding box center [1269, 244] width 100 height 20
